Goal: Transaction & Acquisition: Purchase product/service

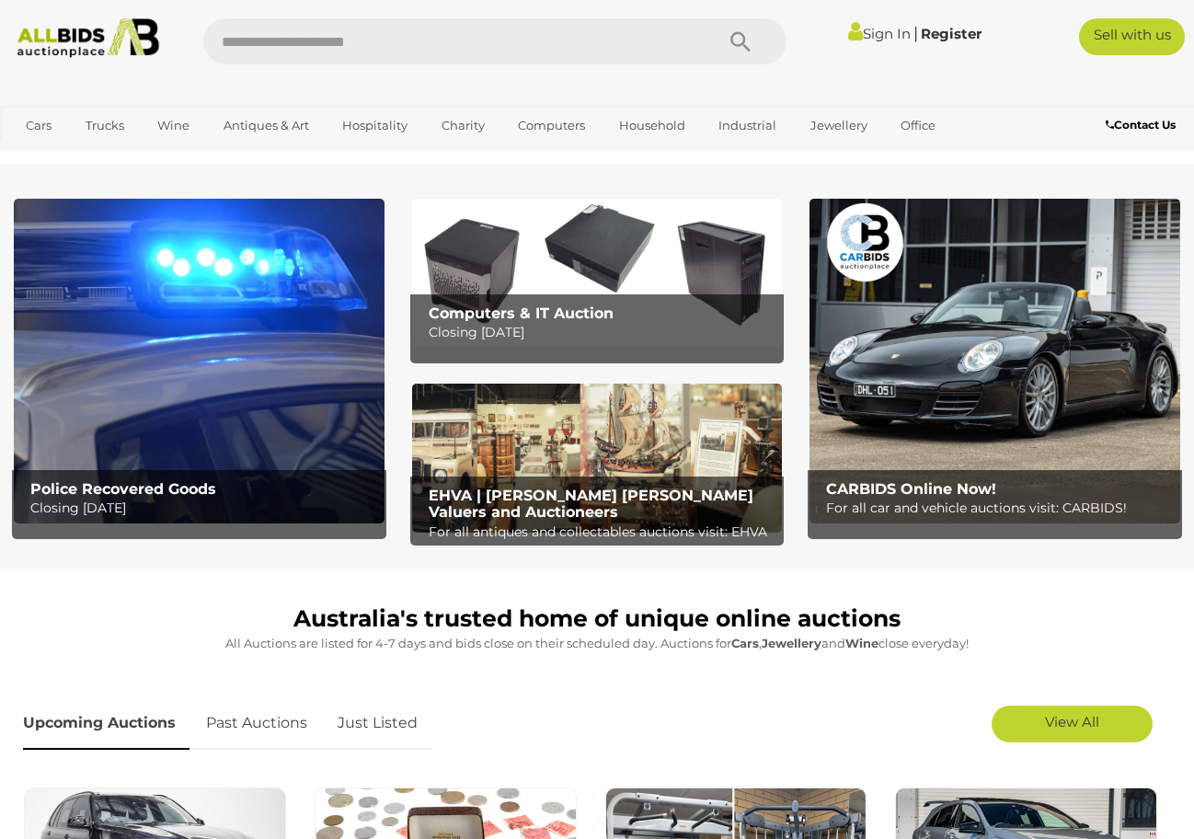
click at [511, 37] on input "text" at bounding box center [449, 41] width 492 height 46
type input "*****"
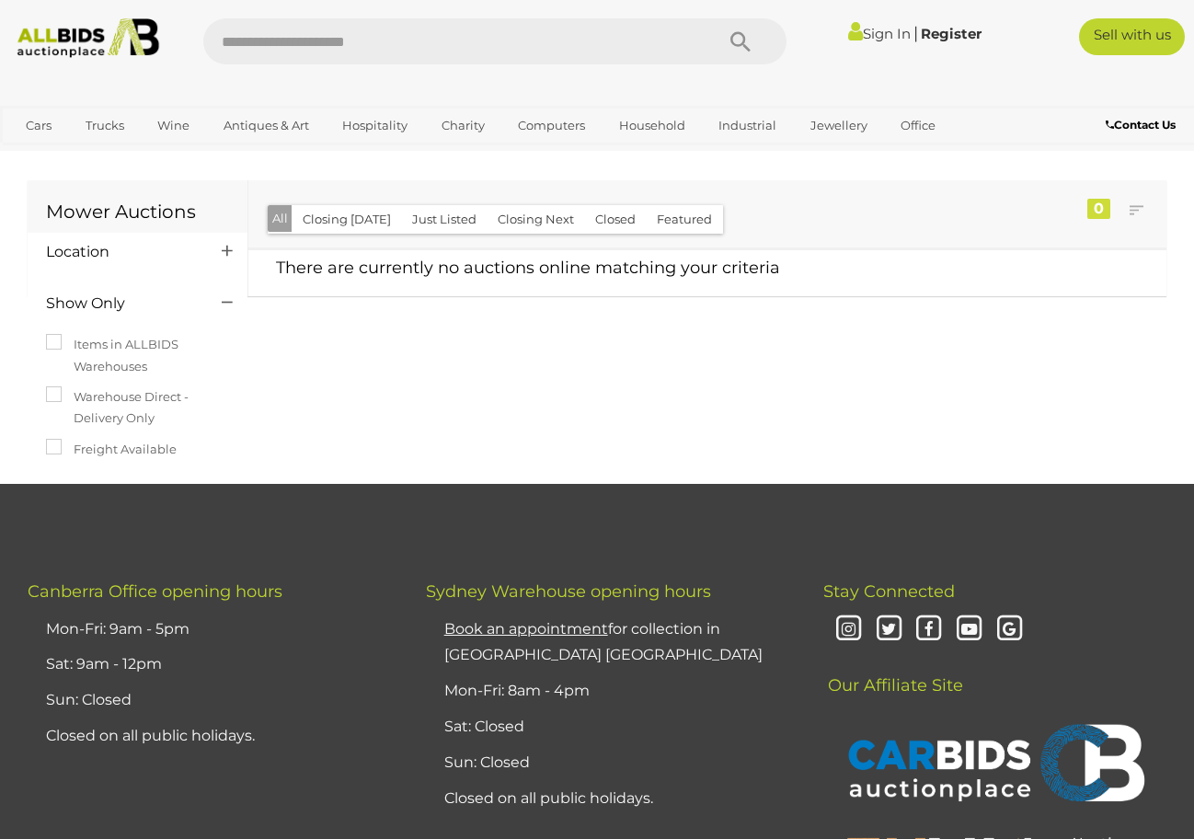
click at [472, 42] on input "text" at bounding box center [449, 41] width 492 height 46
type input "****"
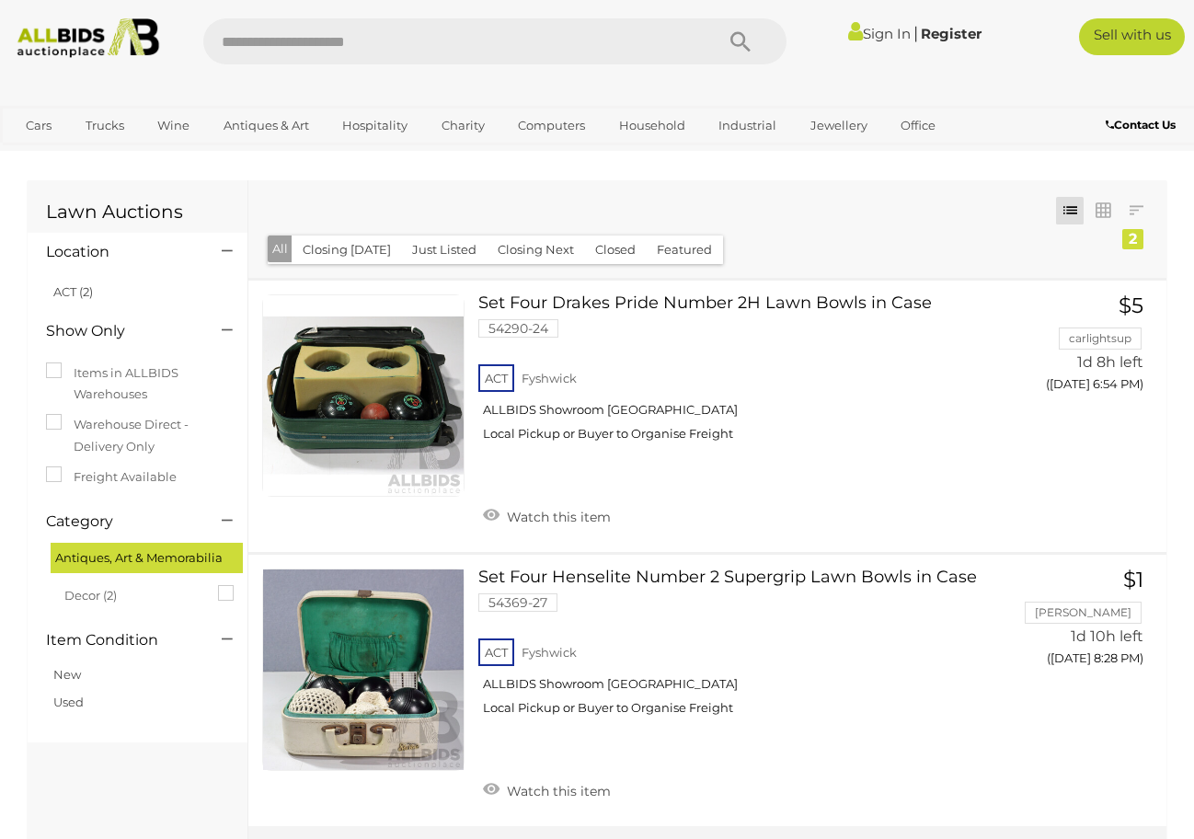
click at [399, 52] on input "text" at bounding box center [449, 41] width 492 height 46
type input "*****"
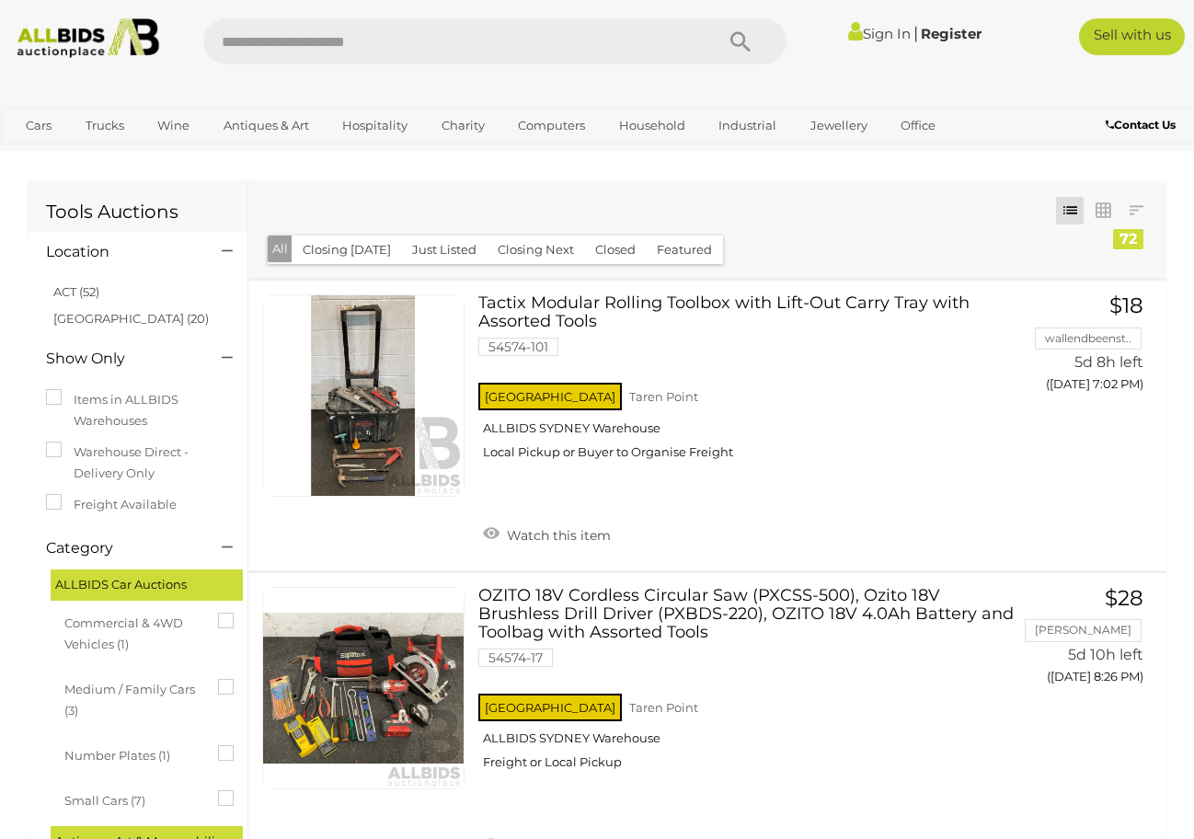
click at [74, 45] on img at bounding box center [88, 38] width 158 height 40
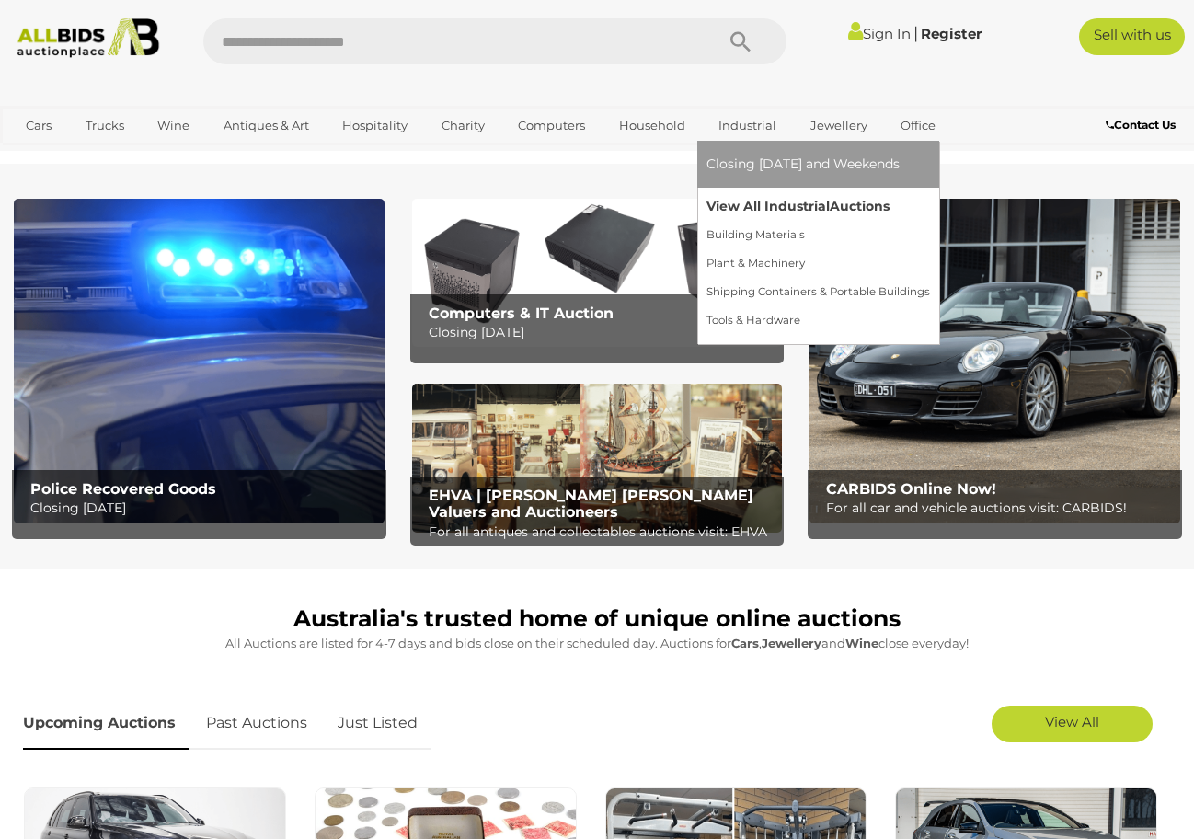
click at [762, 212] on link "View All Industrial Auctions" at bounding box center [818, 206] width 224 height 29
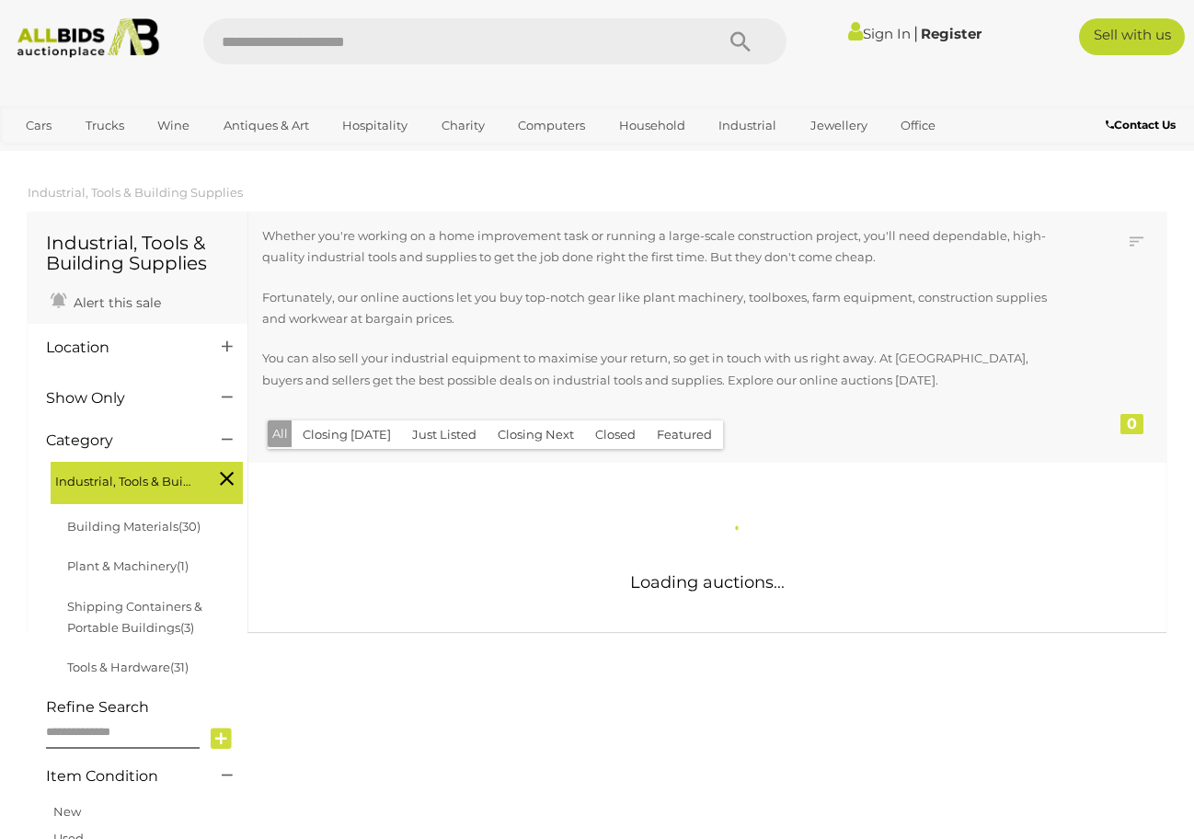
click at [224, 339] on icon at bounding box center [227, 347] width 11 height 18
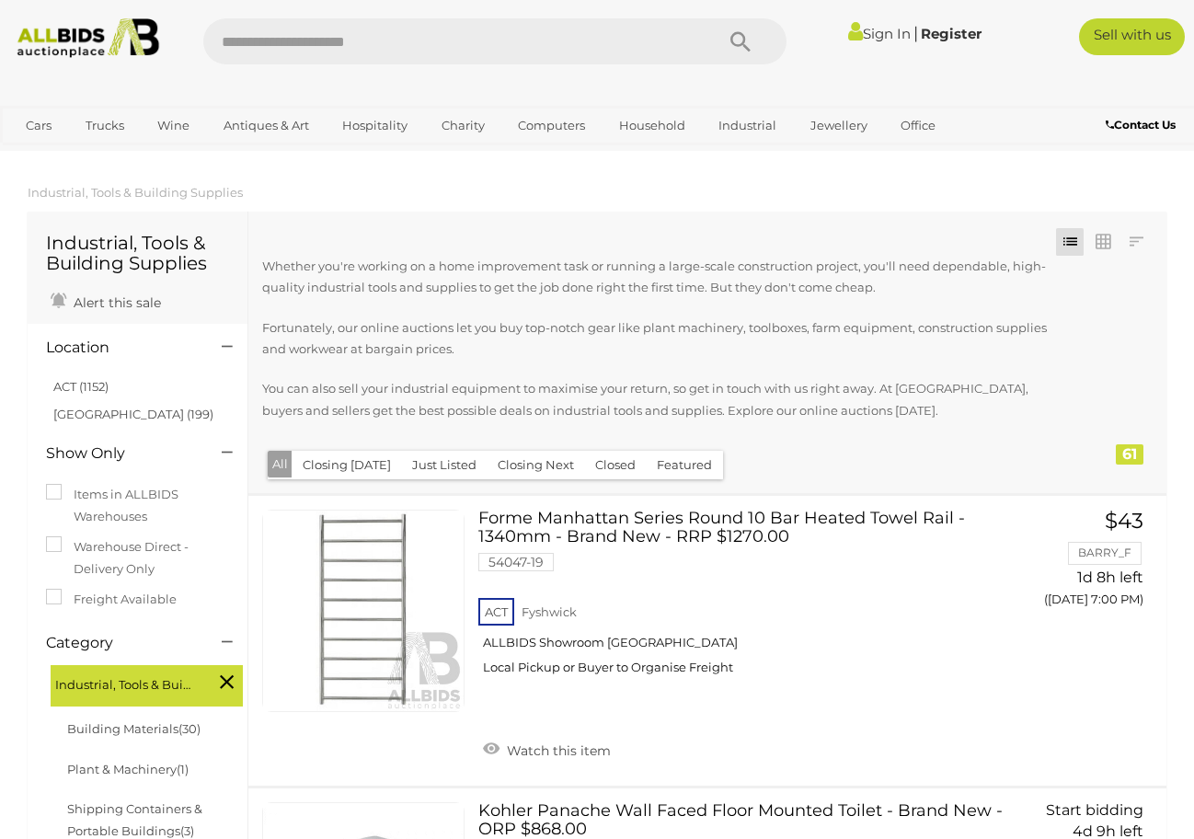
click at [73, 388] on link "ACT (1152)" at bounding box center [80, 386] width 55 height 15
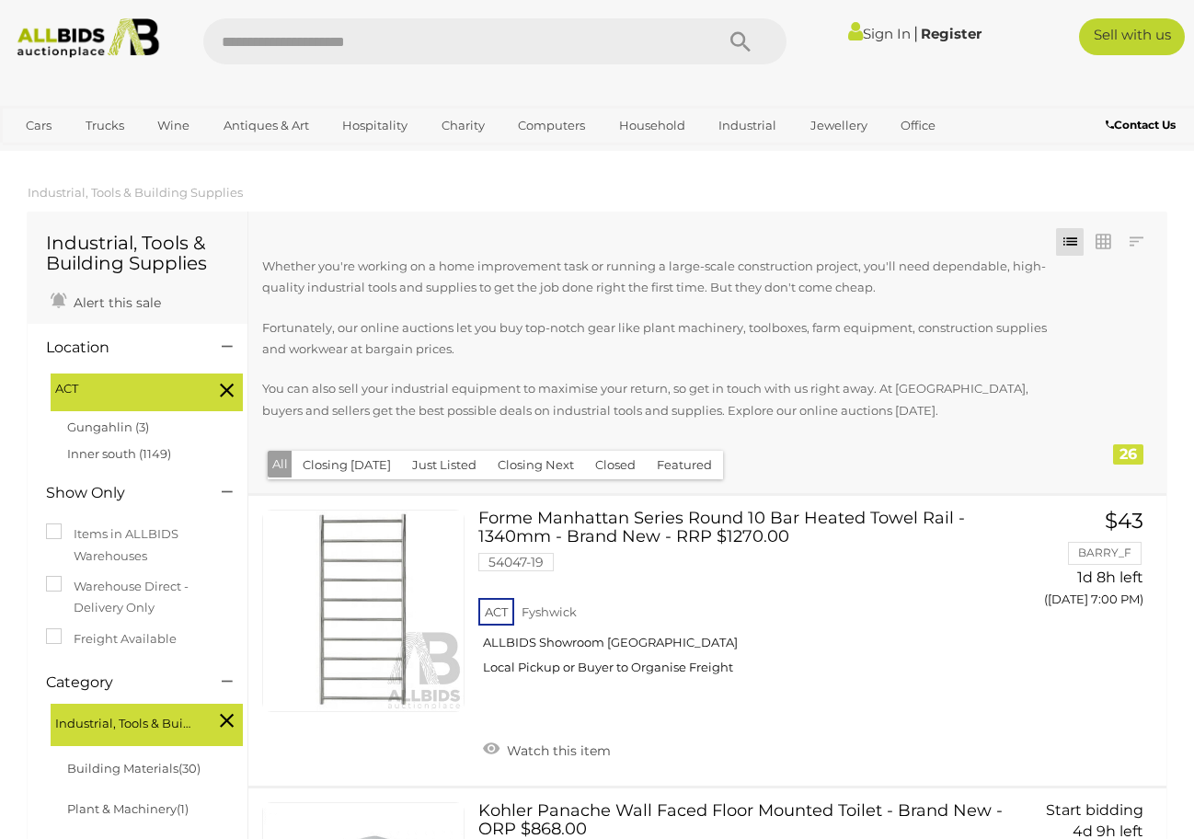
click at [226, 347] on icon at bounding box center [227, 347] width 11 height 18
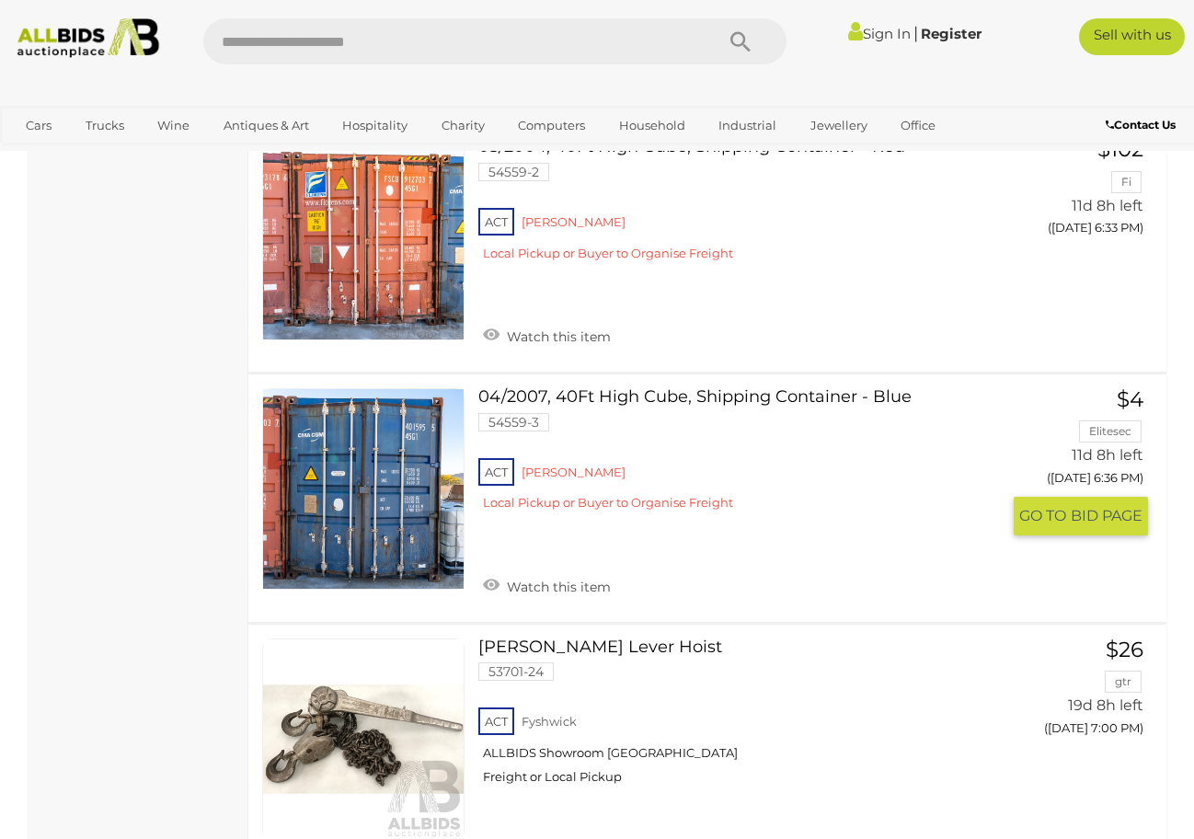
scroll to position [6935, 0]
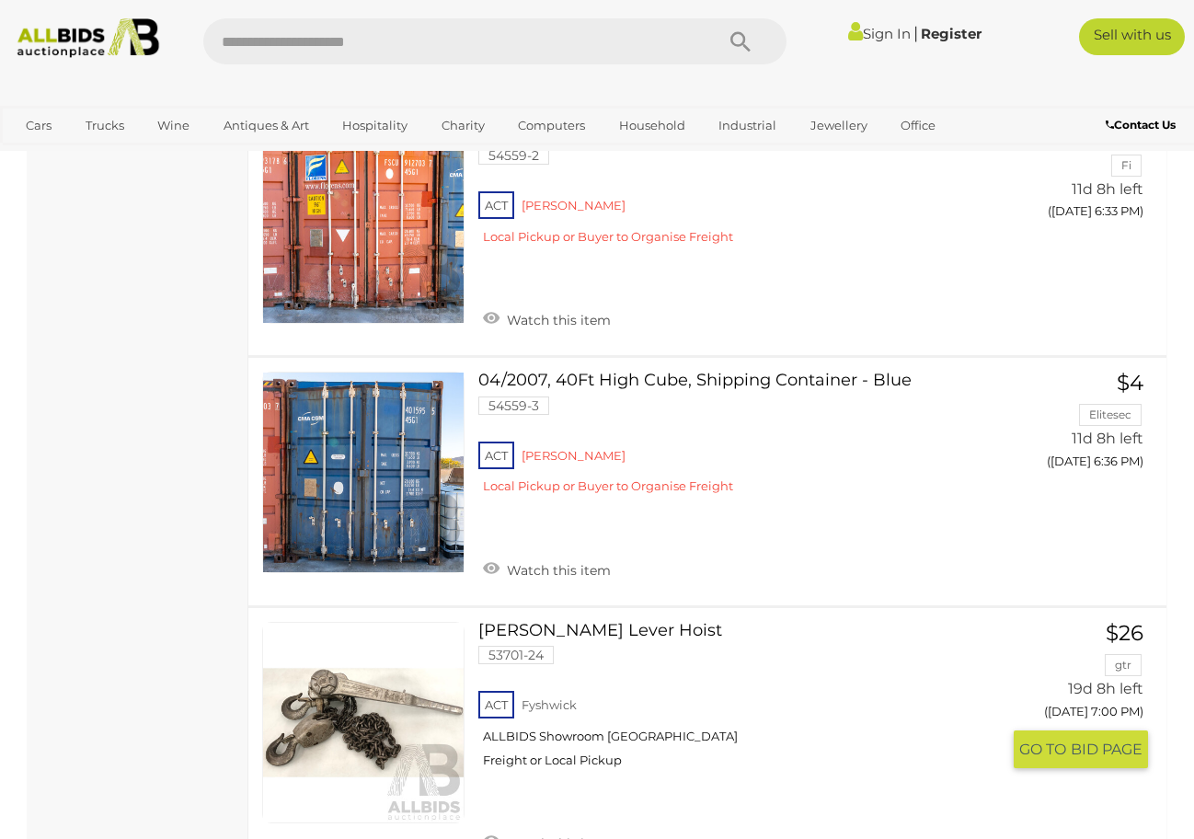
click at [385, 676] on link at bounding box center [363, 723] width 202 height 202
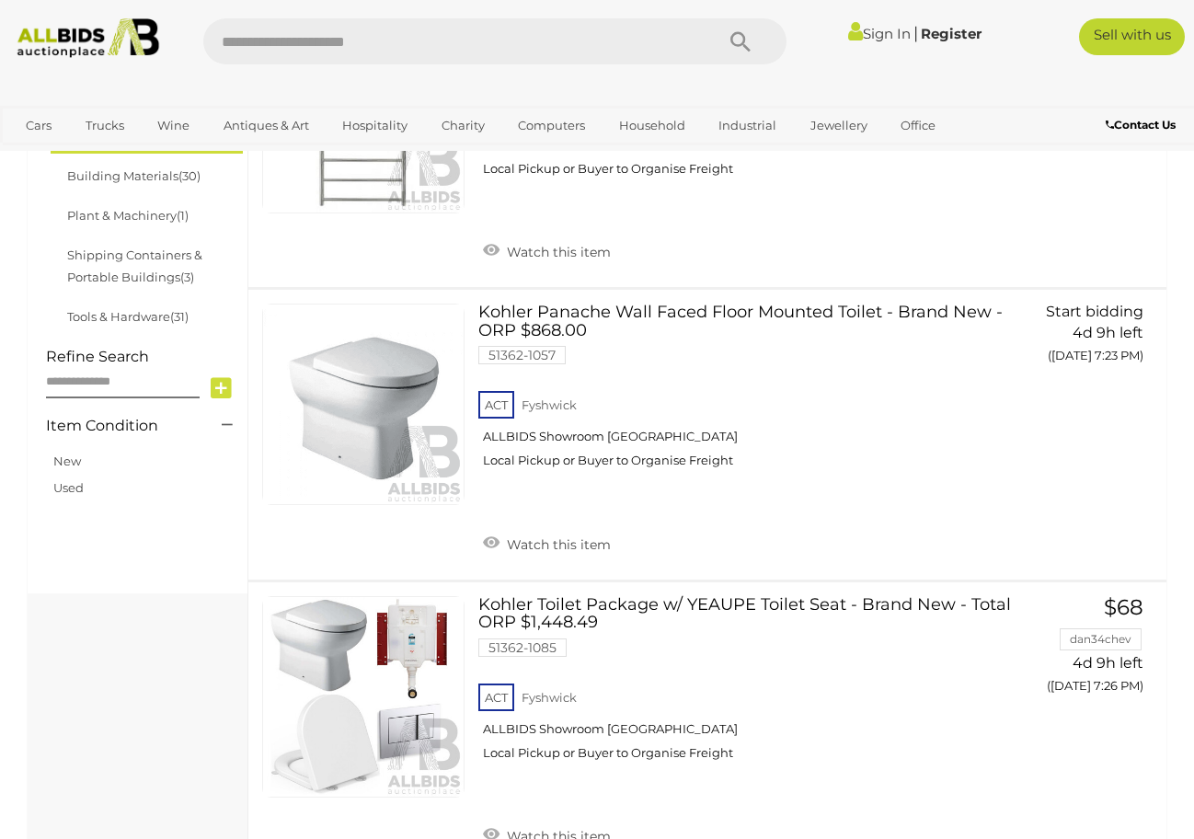
scroll to position [217, 0]
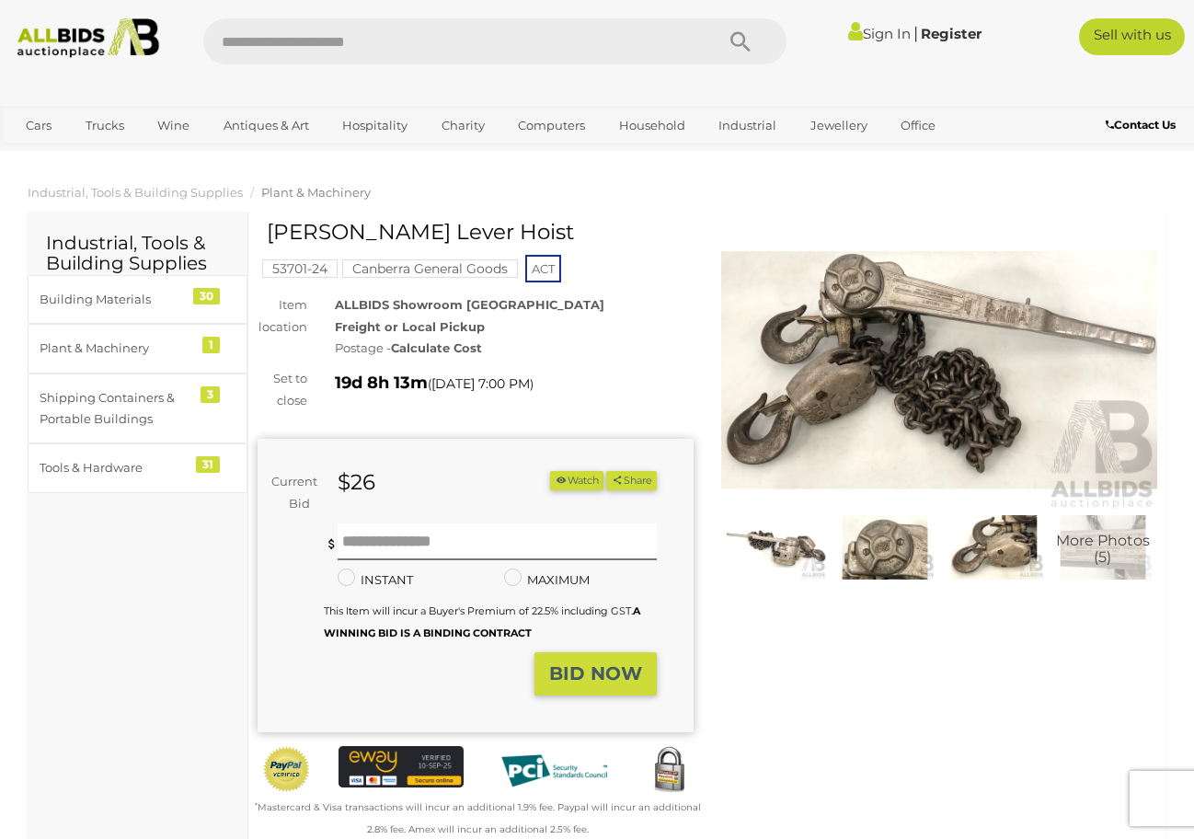
click at [895, 554] on img at bounding box center [885, 547] width 100 height 64
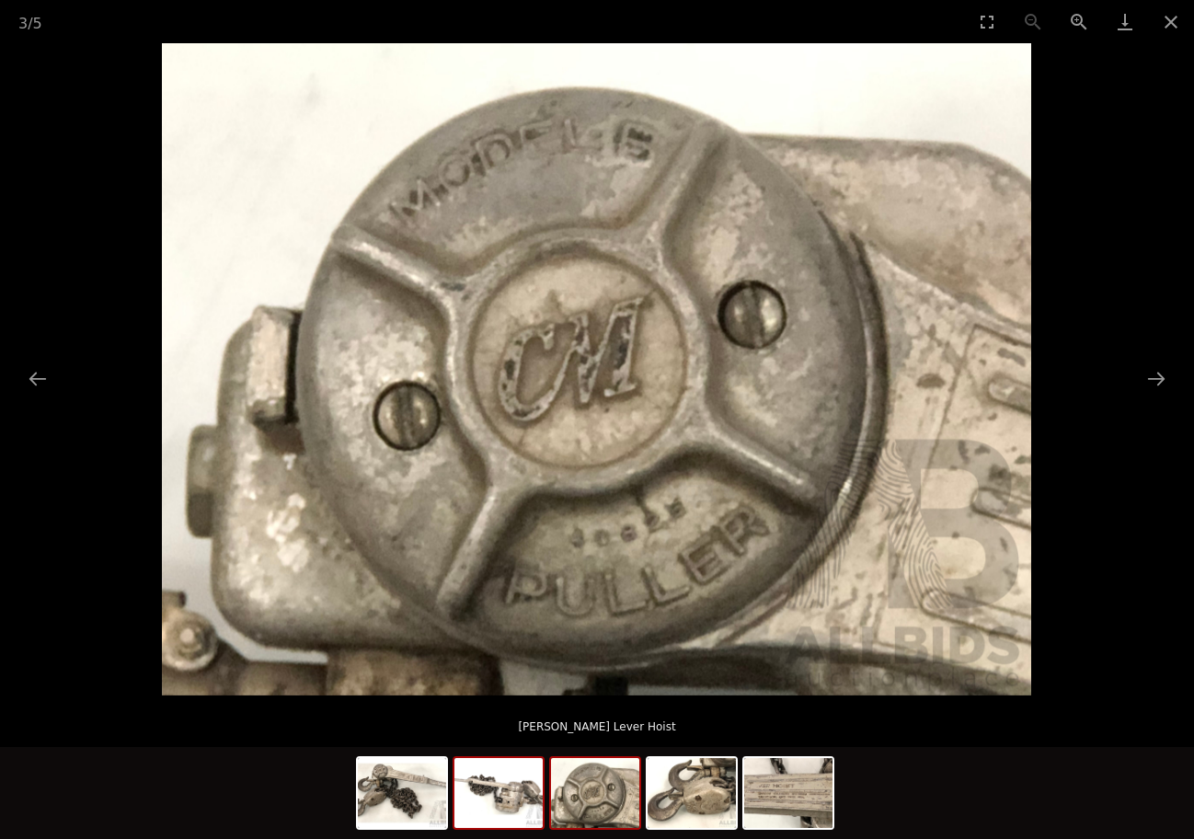
click at [538, 786] on img at bounding box center [498, 793] width 88 height 70
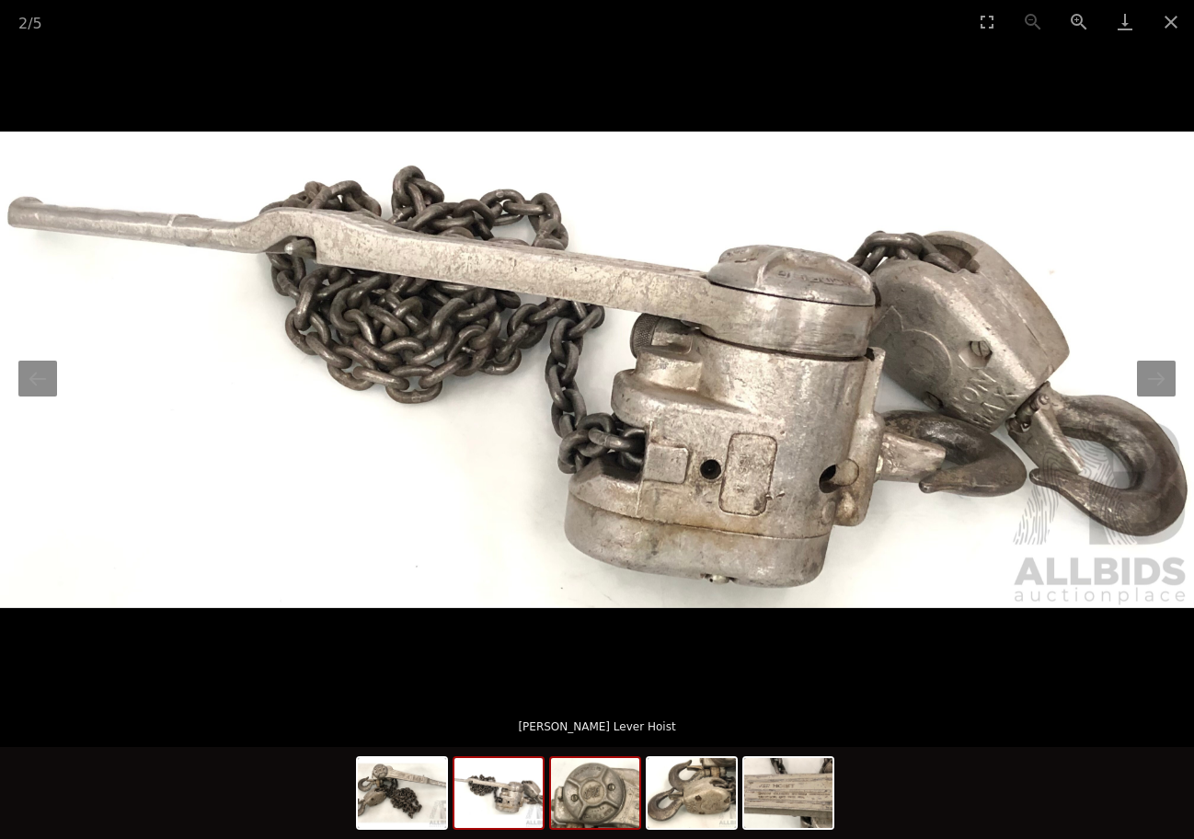
click at [581, 800] on img at bounding box center [595, 793] width 88 height 70
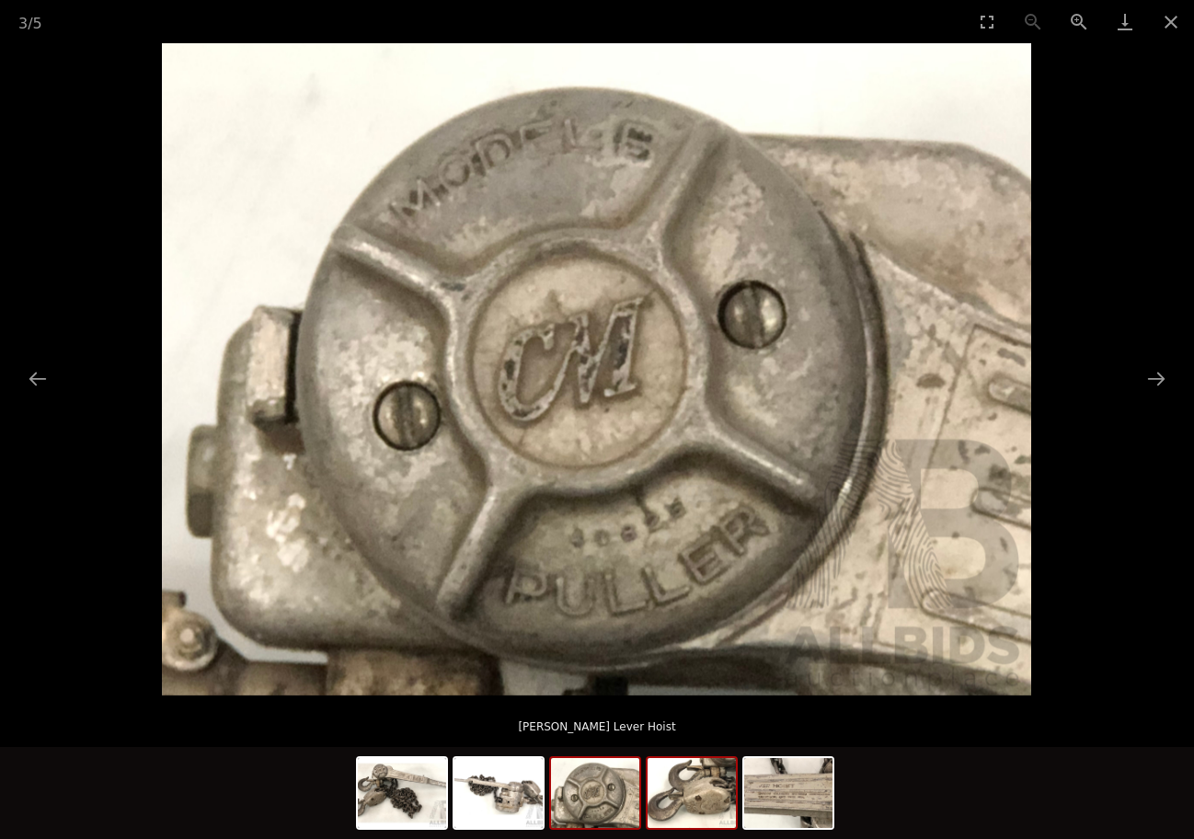
click at [697, 796] on img at bounding box center [692, 793] width 88 height 70
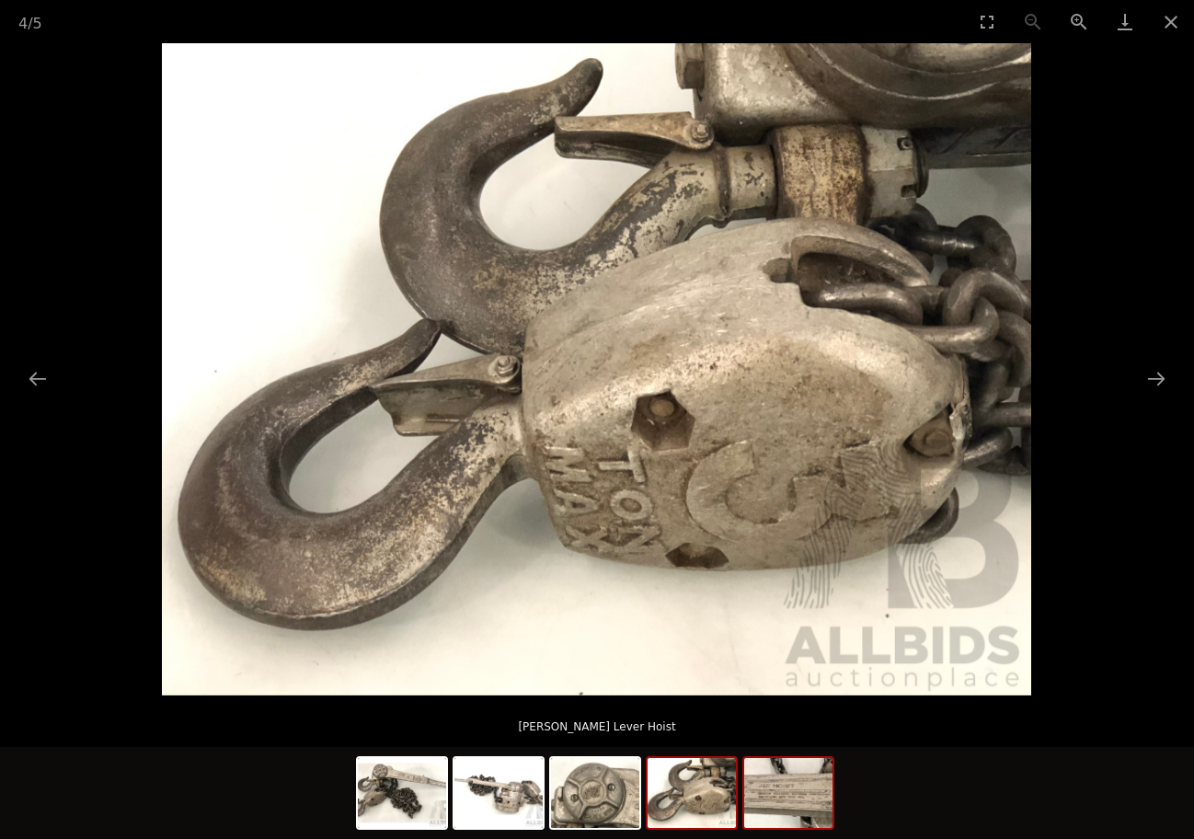
click at [795, 809] on img at bounding box center [788, 793] width 88 height 70
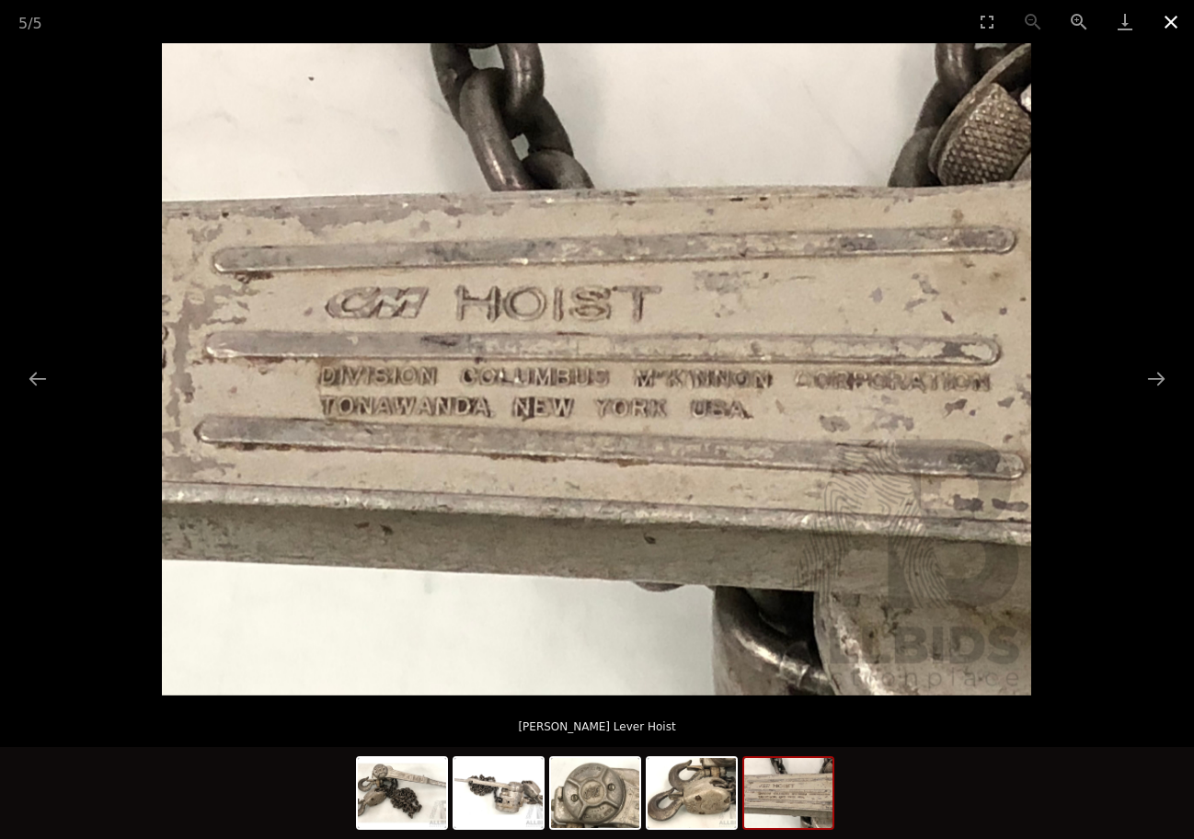
click at [1167, 21] on button "Close gallery" at bounding box center [1171, 21] width 46 height 43
